Goal: Transaction & Acquisition: Purchase product/service

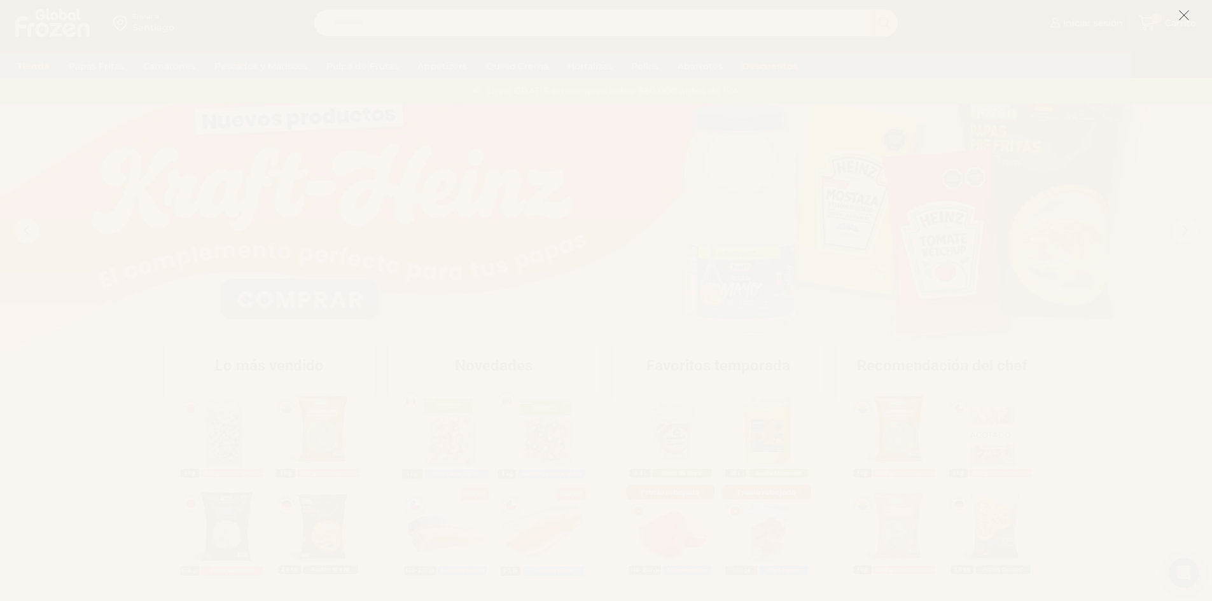
click at [1178, 6] on button at bounding box center [1183, 14] width 11 height 27
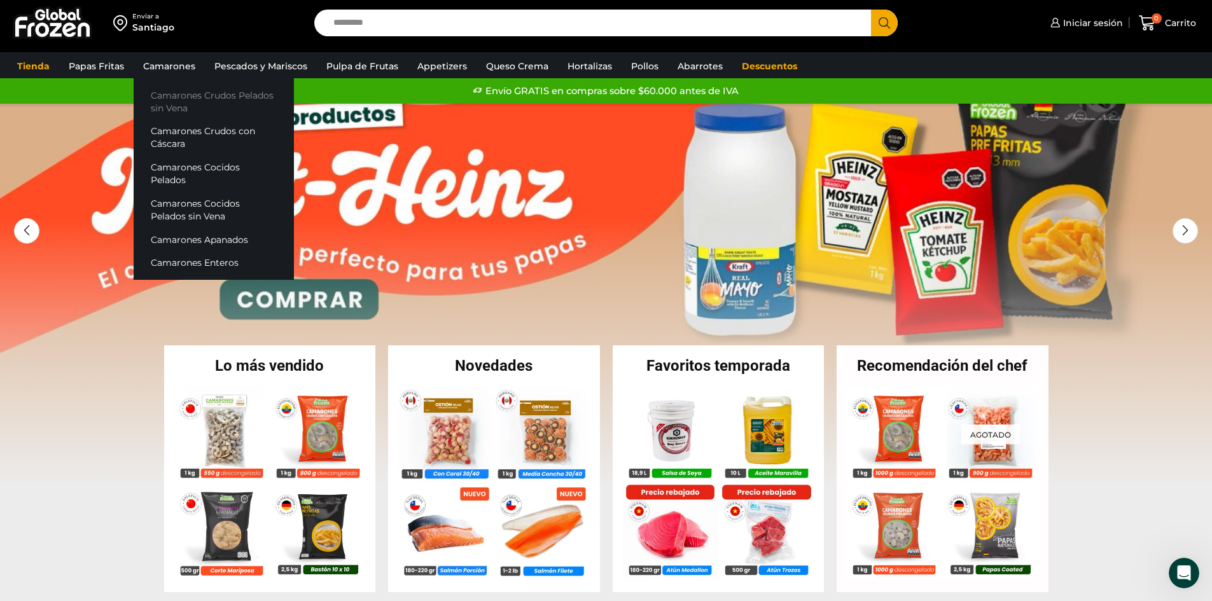
click at [219, 95] on link "Camarones Crudos Pelados sin Vena" at bounding box center [214, 101] width 160 height 36
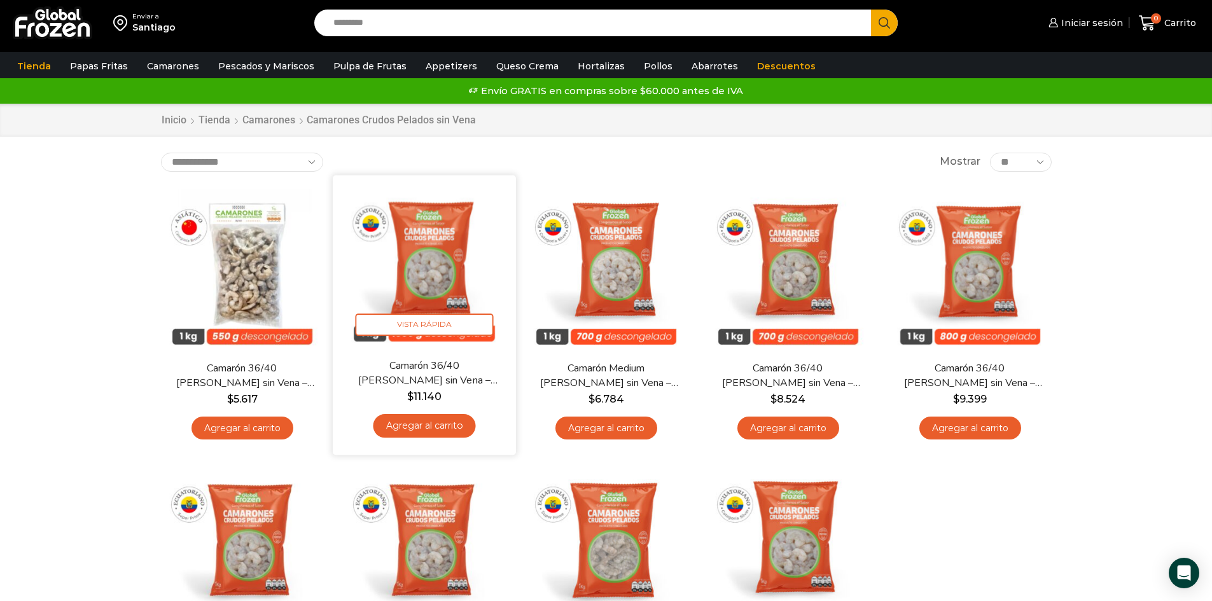
click at [453, 427] on link "Agregar al carrito" at bounding box center [424, 426] width 102 height 24
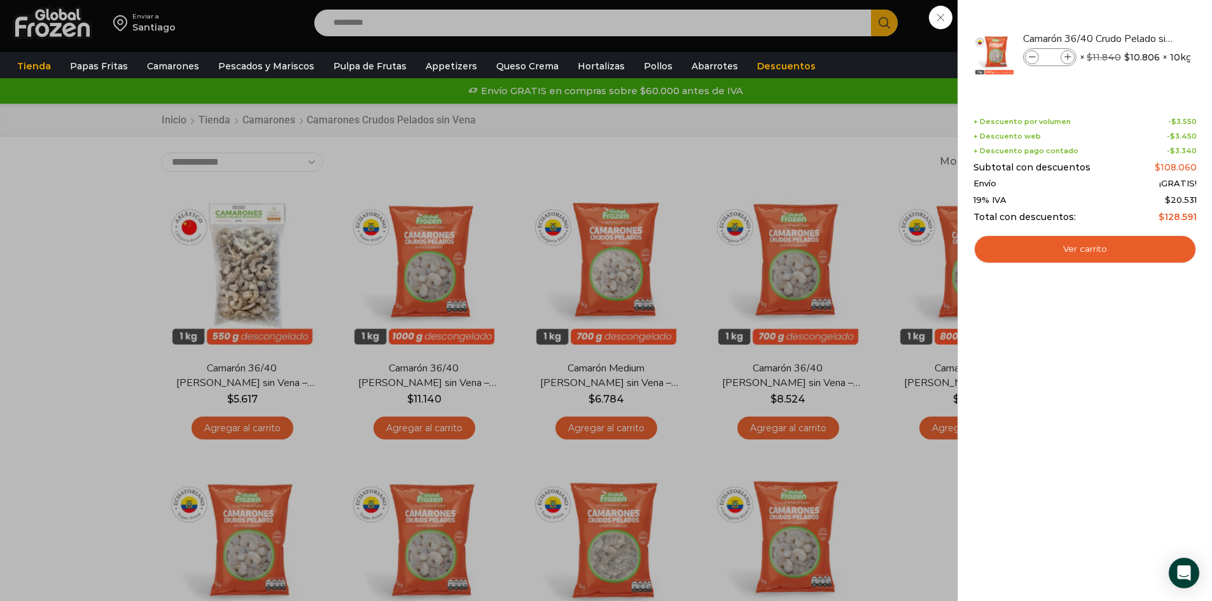
click at [1135, 38] on div "1 Carrito 1 1 Shopping Cart *" at bounding box center [1167, 23] width 64 height 30
